Goal: Task Accomplishment & Management: Use online tool/utility

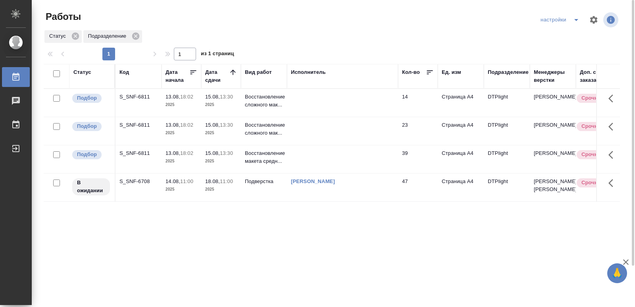
click at [134, 101] on div "S_SNF-6708" at bounding box center [139, 97] width 38 height 8
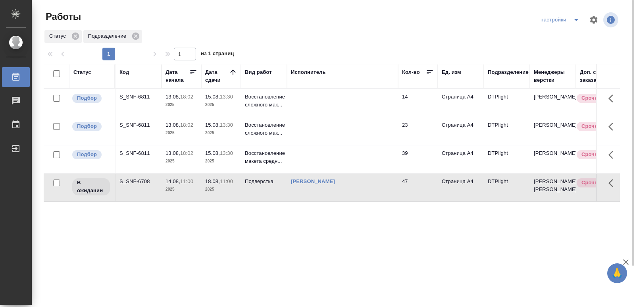
click at [134, 101] on div "S_SNF-6708" at bounding box center [139, 97] width 38 height 8
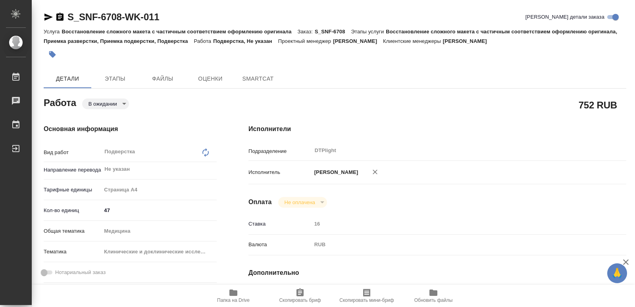
type textarea "x"
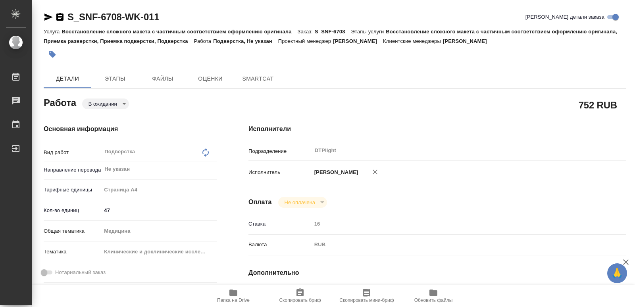
type textarea "x"
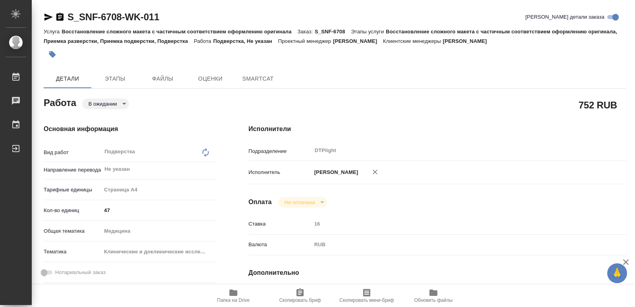
type textarea "x"
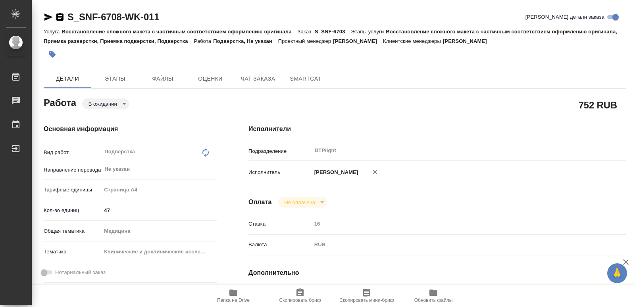
type textarea "x"
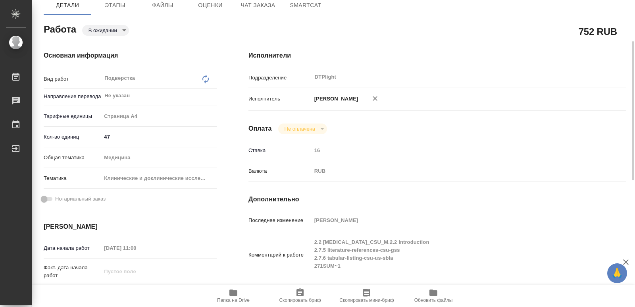
type textarea "x"
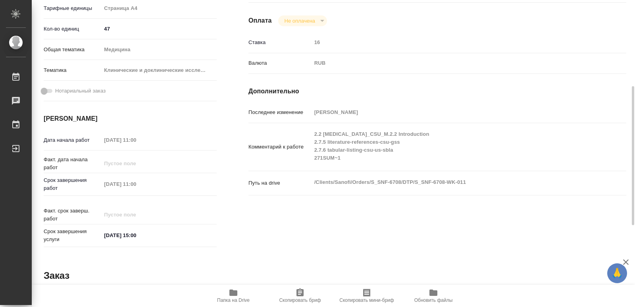
scroll to position [184, 0]
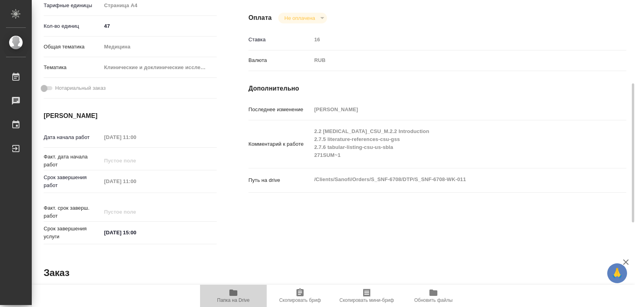
click at [232, 297] on icon "button" at bounding box center [234, 293] width 10 height 10
